Goal: Task Accomplishment & Management: Use online tool/utility

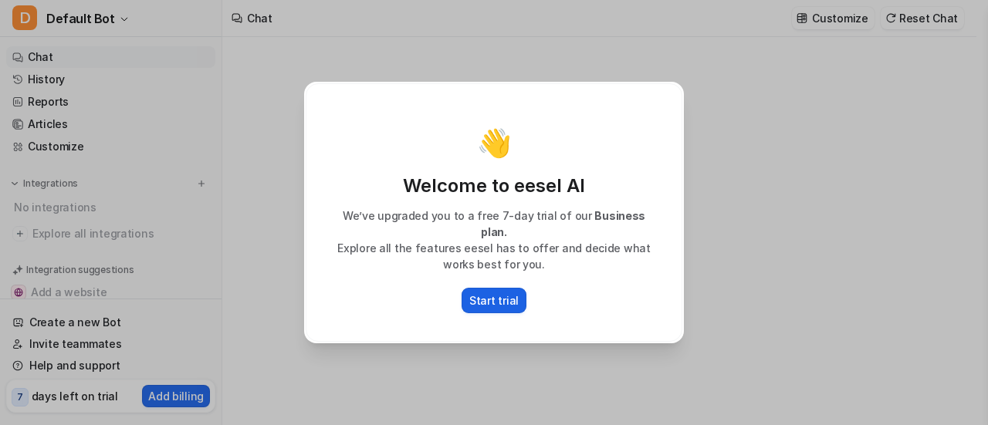
click at [488, 292] on p "Start trial" at bounding box center [493, 300] width 49 height 16
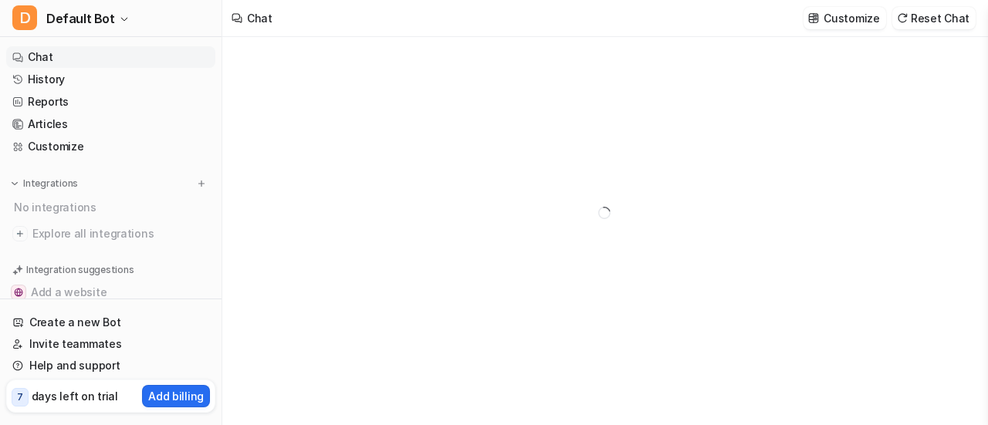
type textarea "**********"
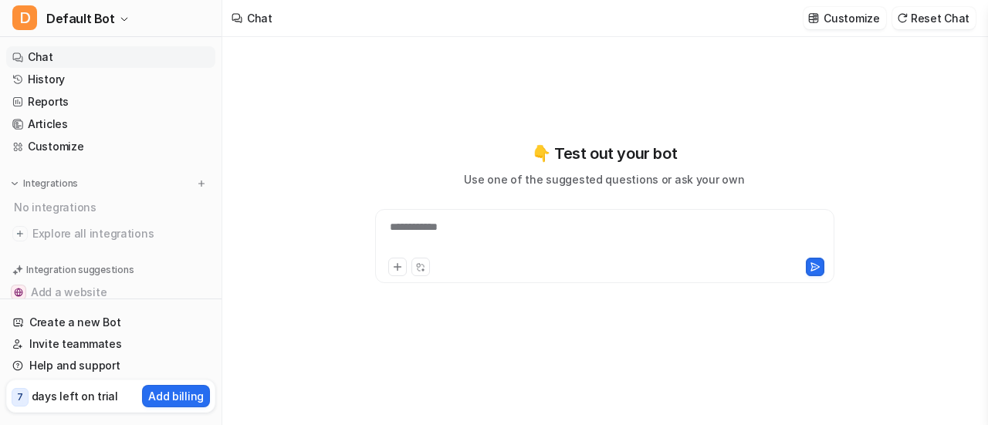
click at [476, 232] on div "**********" at bounding box center [605, 236] width 452 height 35
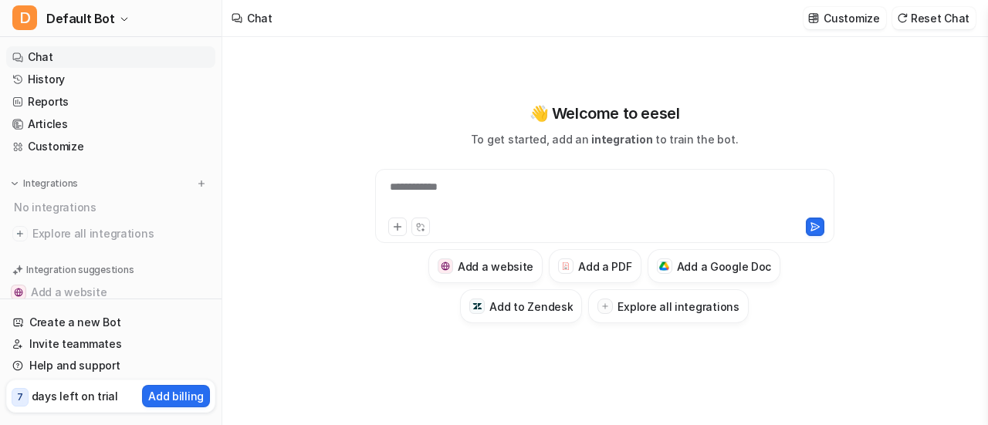
click at [483, 179] on div "**********" at bounding box center [605, 196] width 452 height 35
paste div
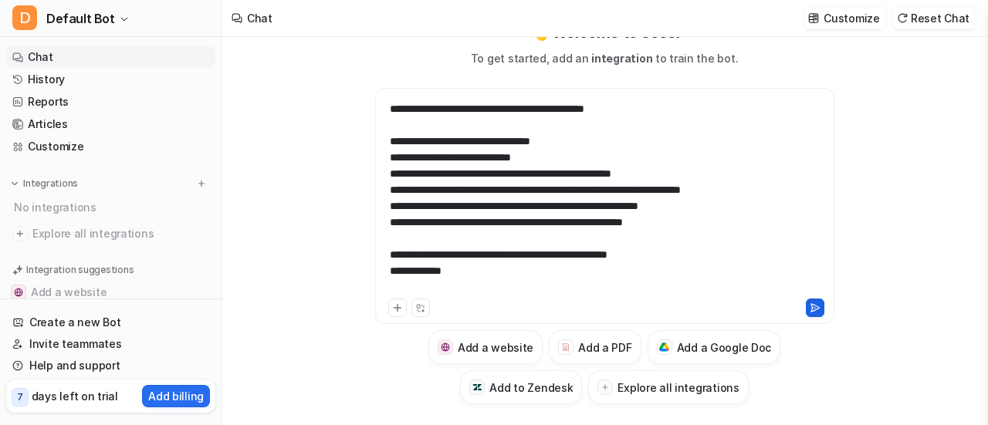
click at [814, 315] on button at bounding box center [814, 308] width 19 height 19
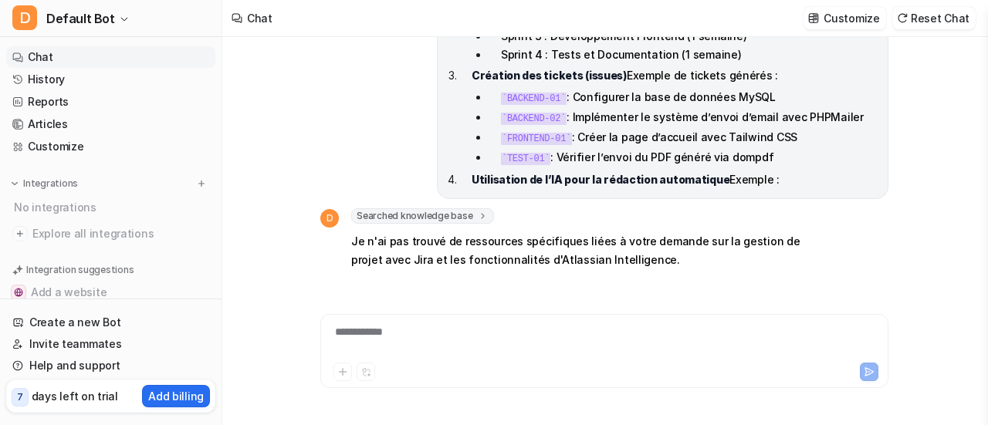
scroll to position [1147, 0]
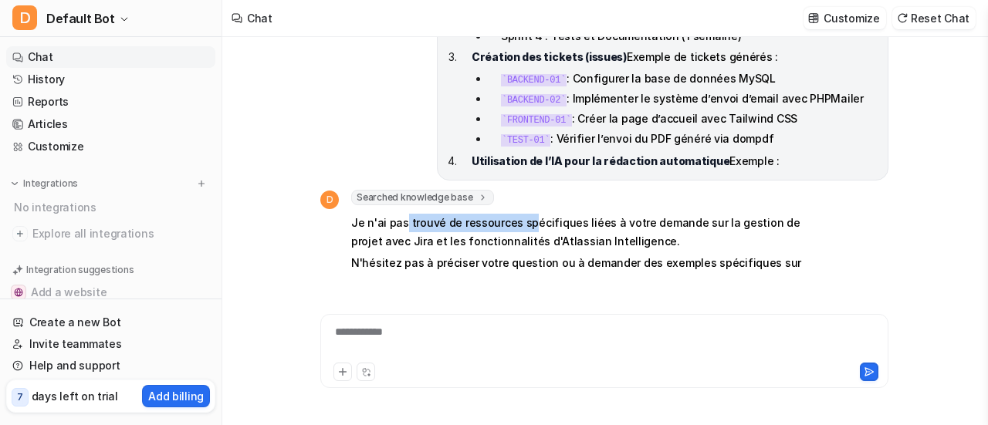
drag, startPoint x: 405, startPoint y: 87, endPoint x: 532, endPoint y: 90, distance: 127.3
click at [532, 214] on p "Je n'ai pas trouvé de ressources spécifiques liées à votre demande sur la gesti…" at bounding box center [576, 232] width 451 height 37
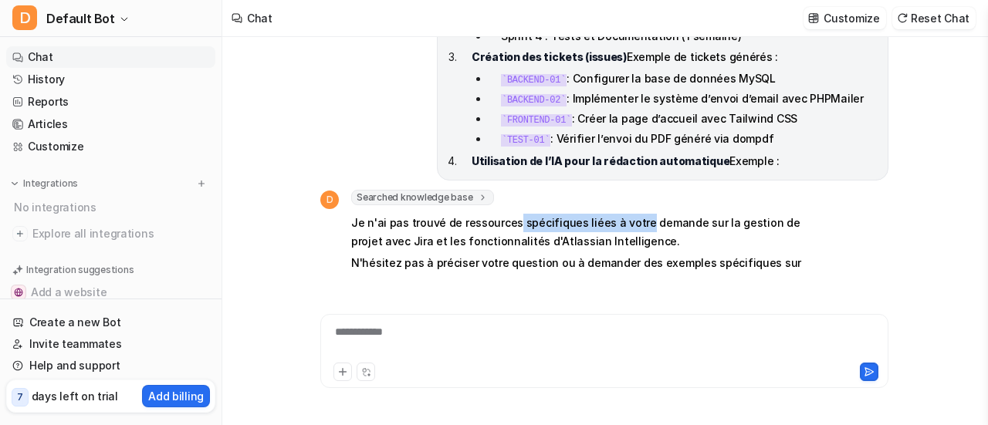
drag, startPoint x: 512, startPoint y: 92, endPoint x: 633, endPoint y: 92, distance: 121.9
click at [633, 214] on p "Je n'ai pas trouvé de ressources spécifiques liées à votre demande sur la gesti…" at bounding box center [576, 232] width 451 height 37
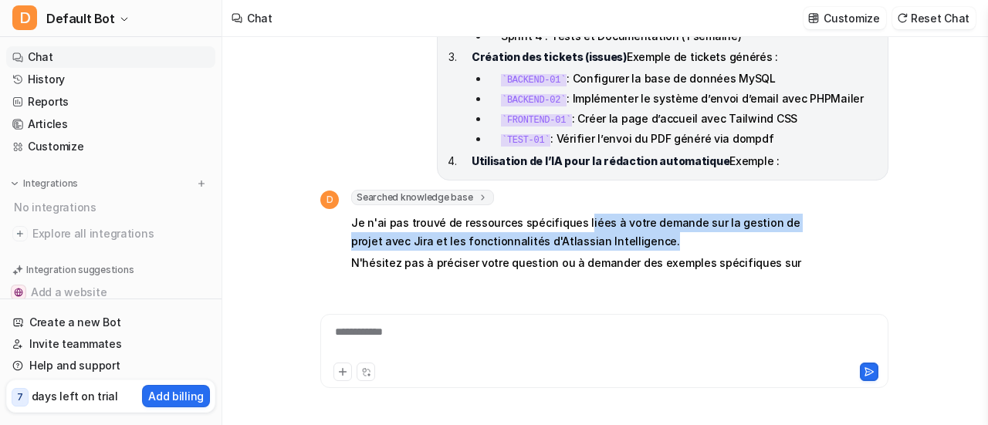
drag, startPoint x: 577, startPoint y: 86, endPoint x: 684, endPoint y: 103, distance: 107.9
click at [684, 214] on p "Je n'ai pas trouvé de ressources spécifiques liées à votre demande sur la gesti…" at bounding box center [576, 232] width 451 height 37
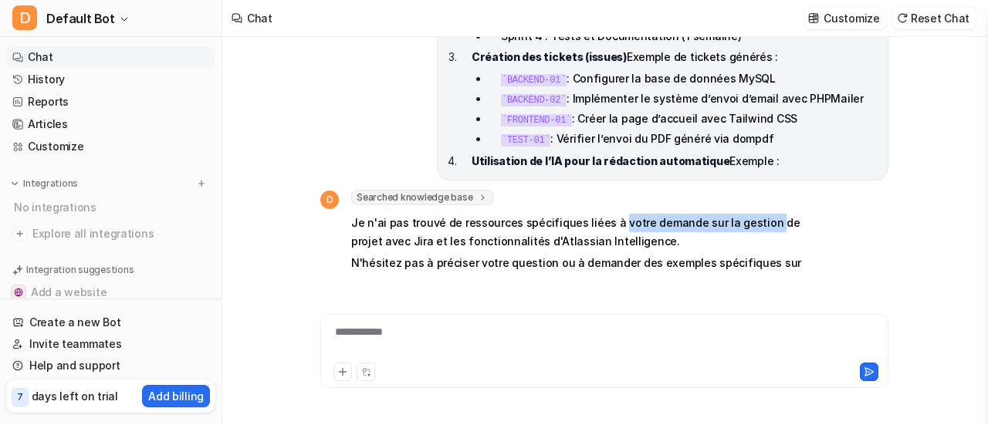
drag, startPoint x: 610, startPoint y: 87, endPoint x: 758, endPoint y: 92, distance: 148.2
click at [758, 214] on p "Je n'ai pas trouvé de ressources spécifiques liées à votre demande sur la gesti…" at bounding box center [576, 232] width 451 height 37
drag, startPoint x: 697, startPoint y: 92, endPoint x: 862, endPoint y: 77, distance: 165.8
click at [862, 190] on div "D Searched knowledge base search_queries : [ "Jira gestion de projet procédure"…" at bounding box center [604, 263] width 568 height 147
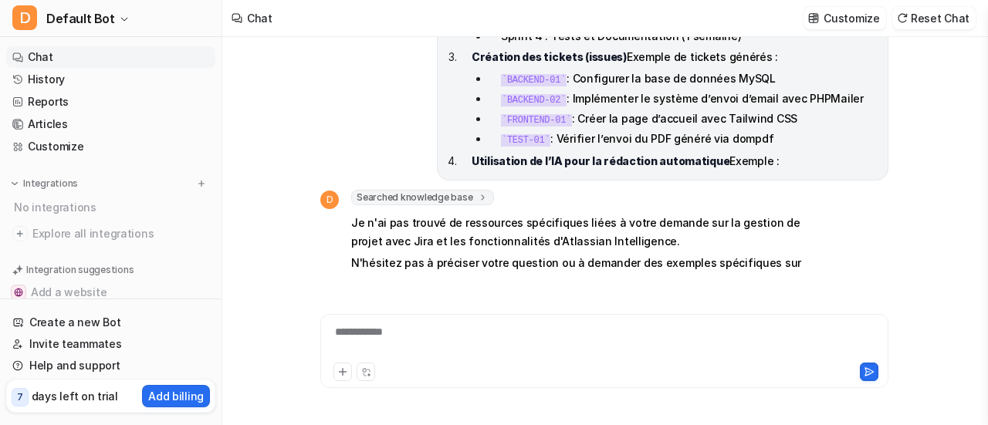
click at [395, 214] on p "Je n'ai pas trouvé de ressources spécifiques liées à votre demande sur la gesti…" at bounding box center [576, 232] width 451 height 37
drag, startPoint x: 395, startPoint y: 104, endPoint x: 505, endPoint y: 108, distance: 109.6
click at [505, 214] on p "Je n'ai pas trouvé de ressources spécifiques liées à votre demande sur la gesti…" at bounding box center [576, 232] width 451 height 37
drag, startPoint x: 389, startPoint y: 125, endPoint x: 489, endPoint y: 132, distance: 100.5
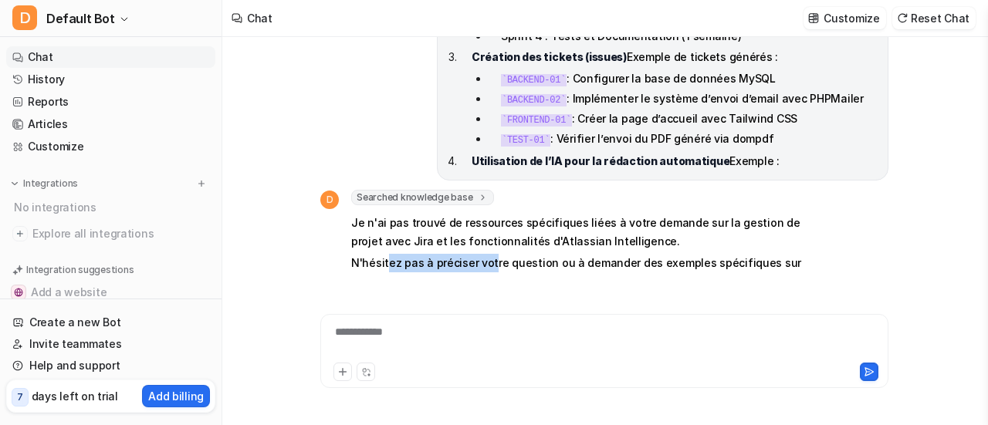
click at [489, 254] on p "N'hésitez pas à préciser votre question ou à demander des exemples spécifiques …" at bounding box center [576, 282] width 451 height 56
drag, startPoint x: 480, startPoint y: 129, endPoint x: 569, endPoint y: 129, distance: 89.5
click at [569, 254] on p "N'hésitez pas à préciser votre question ou à demander des exemples spécifiques …" at bounding box center [576, 282] width 451 height 56
